Goal: Transaction & Acquisition: Purchase product/service

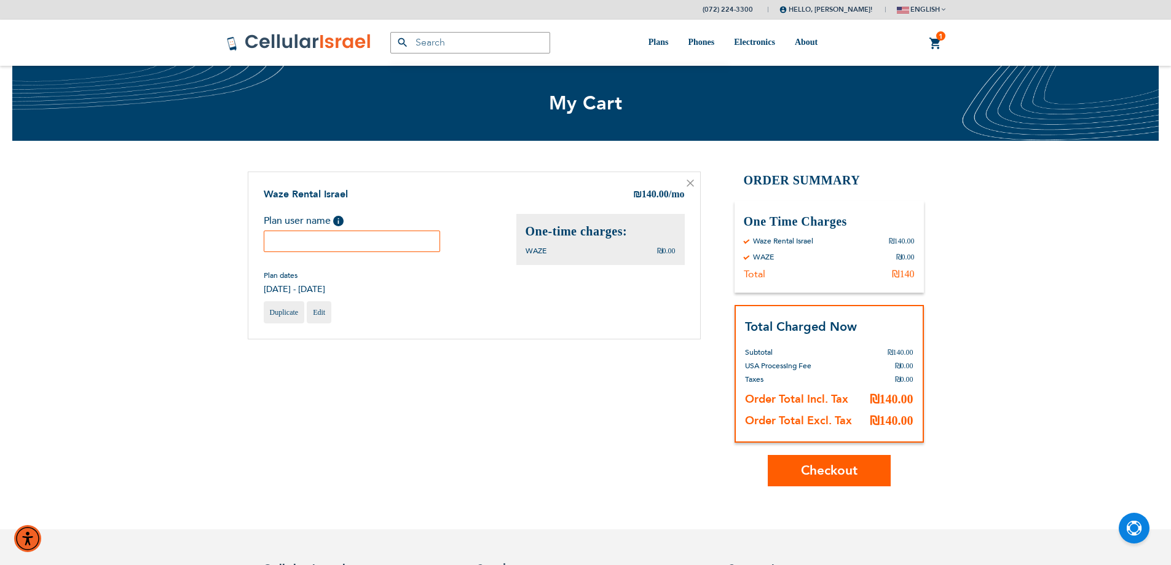
click at [816, 460] on button "Checkout" at bounding box center [829, 470] width 123 height 31
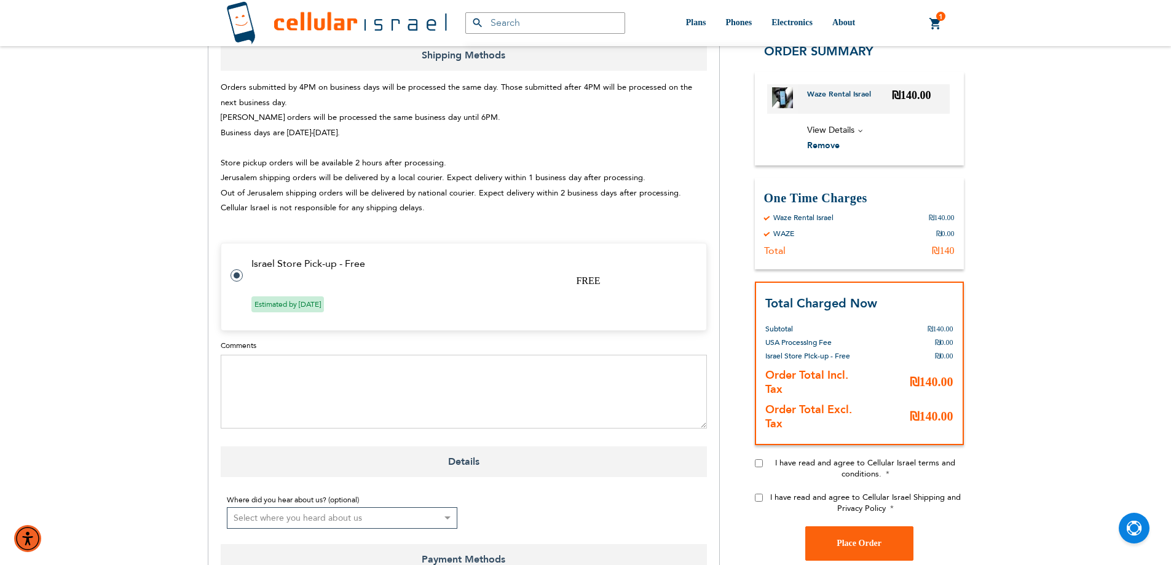
scroll to position [615, 0]
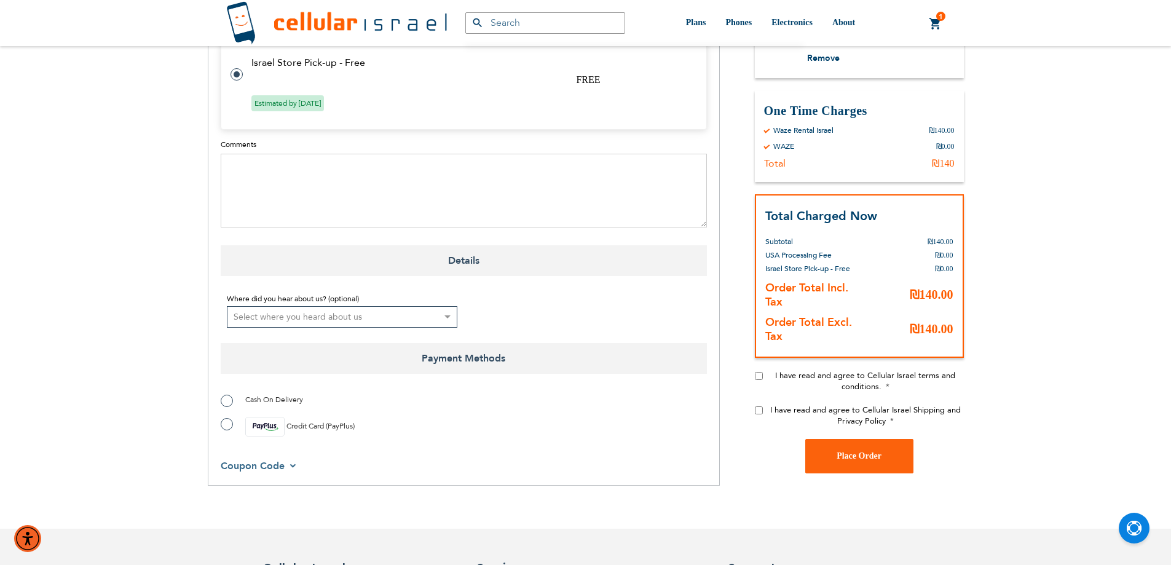
click at [232, 393] on label "Cash On Delivery" at bounding box center [262, 399] width 82 height 12
radio input "true"
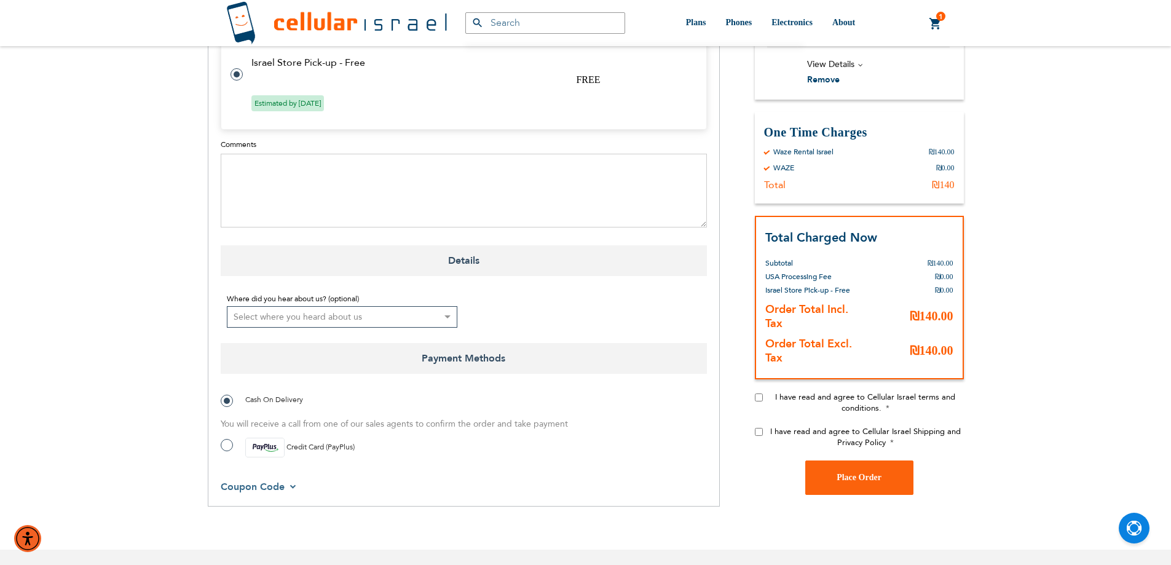
click at [757, 393] on input "I have read and agree to Cellular Israel terms and conditions." at bounding box center [759, 397] width 8 height 8
checkbox input "true"
click at [759, 427] on input "I have read and agree to Cellular Israel Shipping and Privacy Policy" at bounding box center [759, 431] width 8 height 8
checkbox input "true"
click at [873, 473] on span "Place Order" at bounding box center [859, 477] width 45 height 9
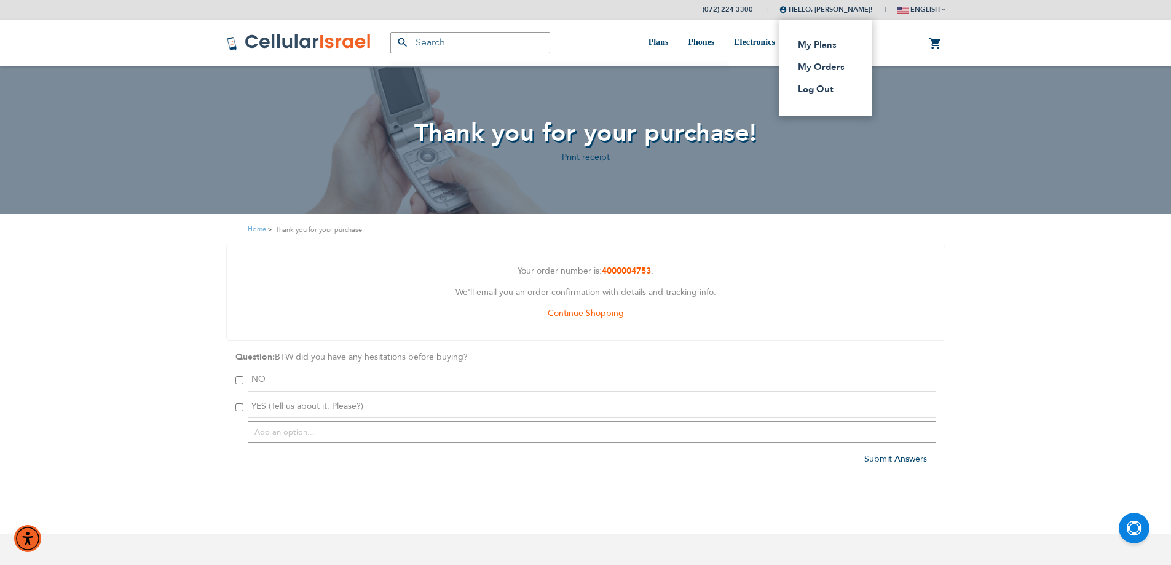
click at [819, 5] on span "Hello, [PERSON_NAME]!" at bounding box center [826, 9] width 93 height 9
click at [798, 84] on link "Log Out" at bounding box center [822, 89] width 49 height 12
